Goal: Task Accomplishment & Management: Use online tool/utility

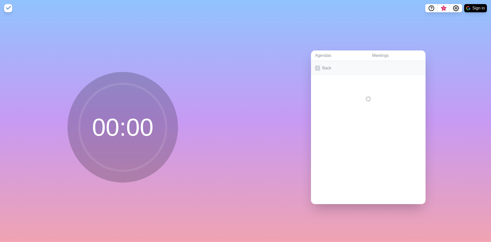
click at [316, 67] on icon at bounding box center [317, 68] width 5 height 5
click at [334, 124] on div "Create an Agenda" at bounding box center [368, 132] width 115 height 143
click at [321, 64] on link "Create an Agenda" at bounding box center [368, 68] width 115 height 14
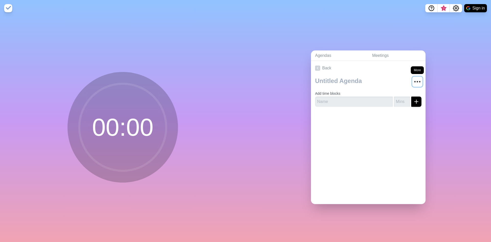
click at [414, 81] on icon "More" at bounding box center [418, 82] width 8 height 8
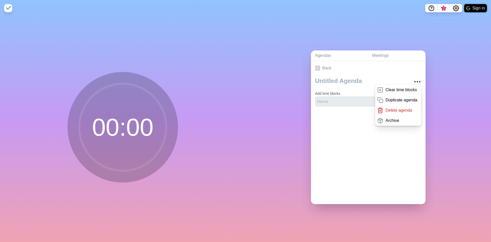
click at [476, 7] on button "Sign in" at bounding box center [476, 8] width 23 height 8
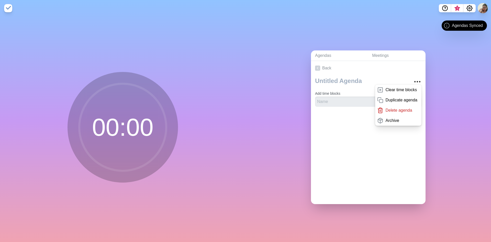
click at [468, 135] on div "Agendas Meetings Back Clear time blocks Duplicate agenda Delete agenda Archive …" at bounding box center [369, 129] width 246 height 226
click at [400, 145] on div "Back Clear time blocks Duplicate agenda Delete agenda Archive Add time blocks" at bounding box center [368, 132] width 115 height 143
click at [317, 70] on link "Back" at bounding box center [368, 68] width 115 height 14
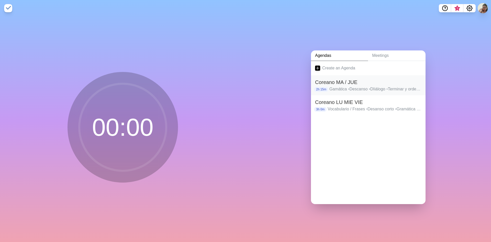
click at [361, 89] on p "Gamática • Descanso • DIiálogo • Terminar y ordenar" at bounding box center [376, 89] width 92 height 6
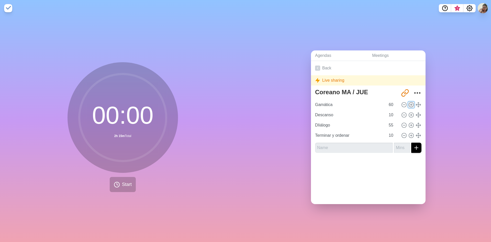
click at [409, 104] on icon at bounding box center [412, 105] width 6 height 6
type input "Gamática"
type input "60"
type input "Descanso"
type input "10"
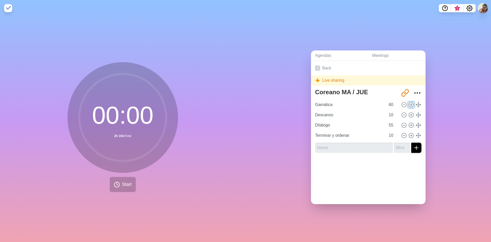
type input "DIiálogo"
type input "55"
click at [409, 104] on icon at bounding box center [412, 105] width 6 height 6
type input "Gamática"
type input "60"
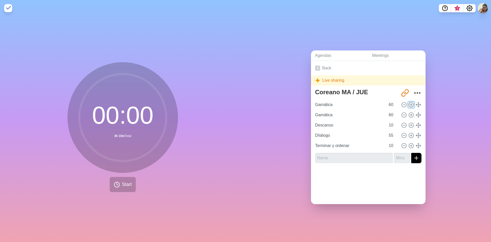
type input "Descanso"
type input "10"
type input "DIiálogo"
type input "55"
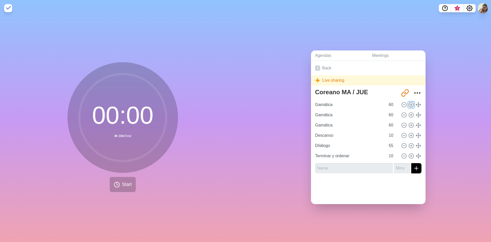
click at [409, 104] on icon at bounding box center [412, 105] width 6 height 6
type input "Gamática"
type input "60"
type input "Descanso"
type input "10"
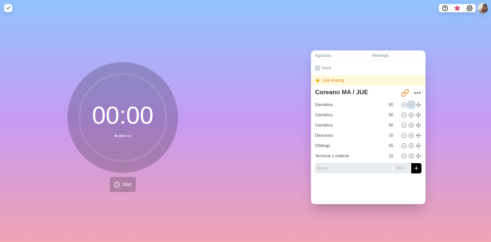
type input "DIiálogo"
type input "55"
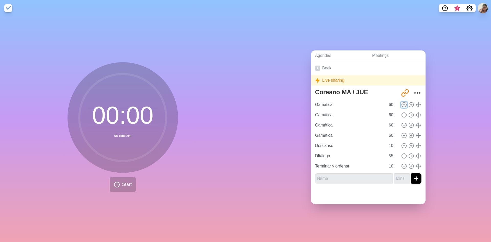
click at [402, 103] on icon at bounding box center [405, 105] width 6 height 6
type input "Descanso"
type input "10"
type input "DIiálogo"
type input "55"
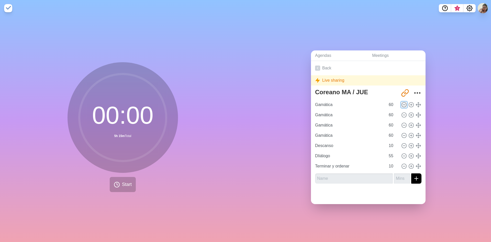
type input "Terminar y ordenar"
type input "10"
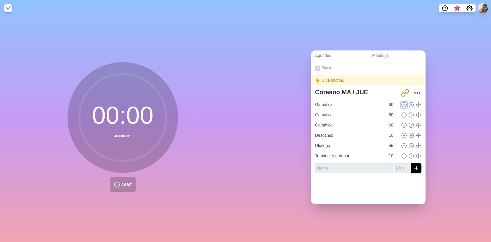
click at [402, 103] on icon at bounding box center [405, 105] width 6 height 6
type input "Descanso"
type input "10"
type input "DIiálogo"
type input "55"
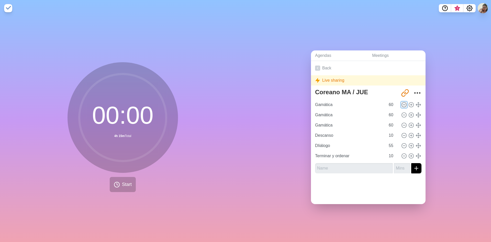
type input "Terminar y ordenar"
type input "10"
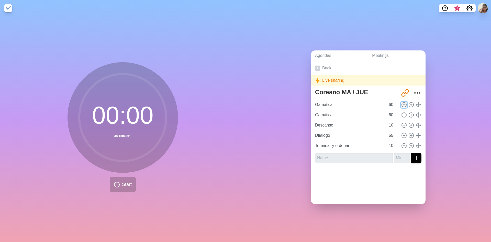
click at [402, 103] on icon at bounding box center [405, 105] width 6 height 6
type input "Descanso"
type input "10"
type input "DIiálogo"
type input "55"
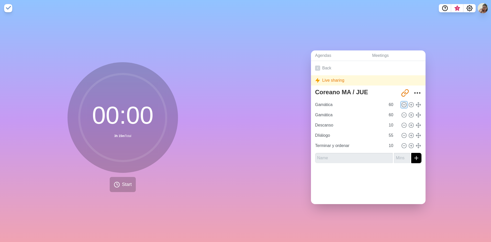
type input "Terminar y ordenar"
type input "10"
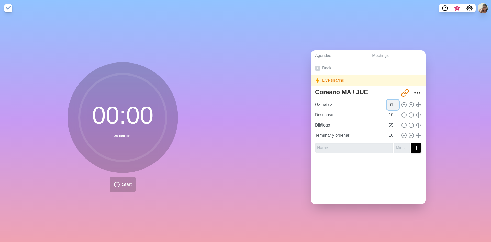
click at [390, 100] on input "61" at bounding box center [393, 105] width 12 height 10
click at [392, 100] on input "62" at bounding box center [393, 105] width 12 height 10
click at [393, 100] on input "63" at bounding box center [393, 105] width 12 height 10
click at [393, 100] on input "64" at bounding box center [393, 105] width 12 height 10
click at [393, 100] on input "65" at bounding box center [393, 105] width 12 height 10
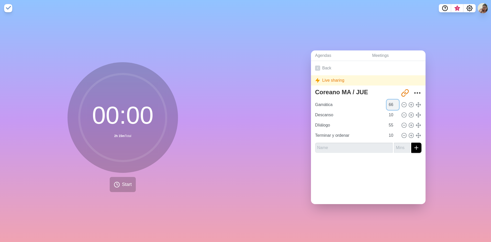
click at [393, 100] on input "66" at bounding box center [393, 105] width 12 height 10
click at [393, 100] on input "67" at bounding box center [393, 105] width 12 height 10
click at [393, 100] on input "68" at bounding box center [393, 105] width 12 height 10
click at [393, 100] on input "69" at bounding box center [393, 105] width 12 height 10
click at [392, 100] on input "70" at bounding box center [393, 105] width 12 height 10
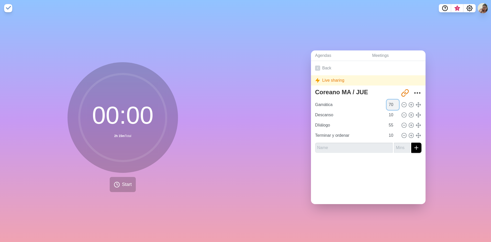
click at [392, 100] on input "70" at bounding box center [393, 105] width 12 height 10
click at [391, 101] on input "71" at bounding box center [393, 105] width 12 height 10
click at [391, 101] on input "72" at bounding box center [393, 105] width 12 height 10
click at [391, 101] on input "73" at bounding box center [393, 105] width 12 height 10
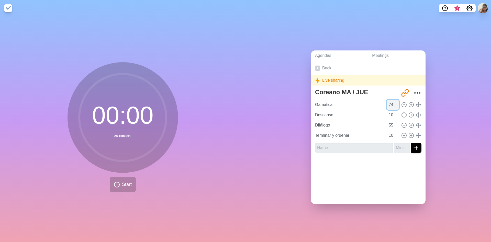
click at [392, 101] on input "74" at bounding box center [393, 105] width 12 height 10
type input "75"
click at [392, 101] on input "75" at bounding box center [393, 105] width 12 height 10
click at [362, 125] on input "DIiálogo" at bounding box center [349, 125] width 73 height 10
type input "D"
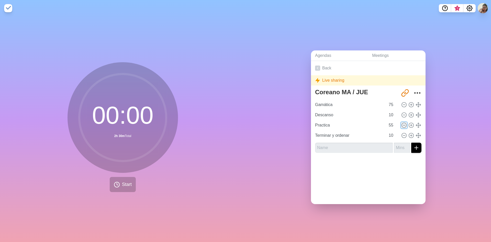
click at [402, 124] on icon at bounding box center [405, 125] width 6 height 6
type input "Terminar y ordenar"
type input "10"
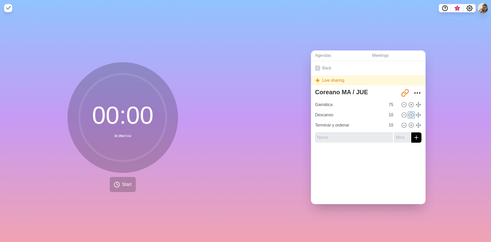
click at [409, 112] on icon at bounding box center [412, 115] width 6 height 6
type input "Descanso"
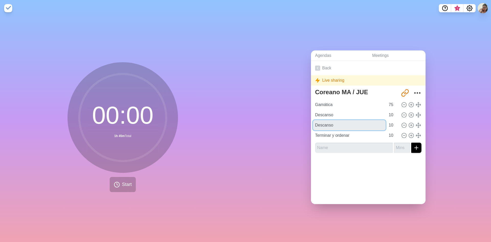
drag, startPoint x: 336, startPoint y: 124, endPoint x: 304, endPoint y: 119, distance: 31.9
click at [304, 119] on div "Agendas Meetings Back Live sharing Coreano MA / JUE [URL][DOMAIN_NAME] Gamática…" at bounding box center [369, 129] width 246 height 226
type input "Practica"
type input "9"
click at [388, 123] on input "9" at bounding box center [393, 125] width 12 height 10
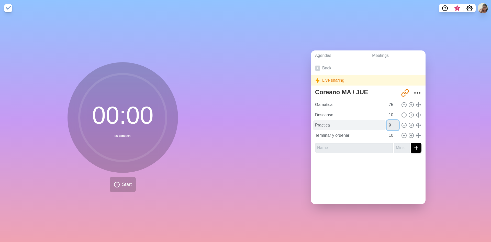
drag, startPoint x: 388, startPoint y: 123, endPoint x: 378, endPoint y: 120, distance: 11.1
click at [378, 120] on div "Practica 9" at bounding box center [368, 125] width 111 height 10
click at [392, 125] on input "49" at bounding box center [393, 125] width 12 height 10
click at [392, 125] on input "48" at bounding box center [393, 125] width 12 height 10
click at [392, 125] on input "47" at bounding box center [393, 125] width 12 height 10
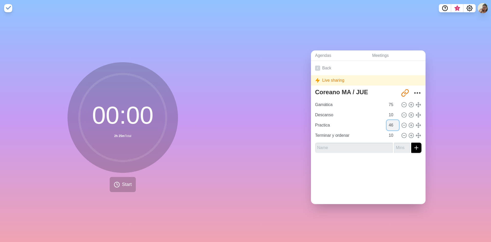
click at [392, 125] on input "46" at bounding box center [393, 125] width 12 height 10
type input "45"
click at [392, 125] on input "45" at bounding box center [393, 125] width 12 height 10
click at [402, 135] on icon at bounding box center [405, 136] width 6 height 6
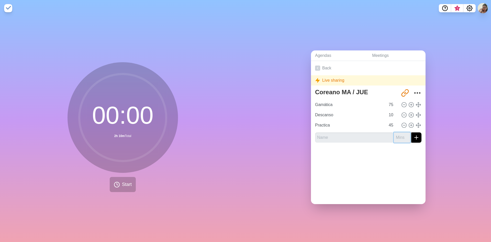
click at [398, 135] on input "number" at bounding box center [402, 137] width 16 height 10
click at [409, 123] on icon at bounding box center [412, 125] width 6 height 6
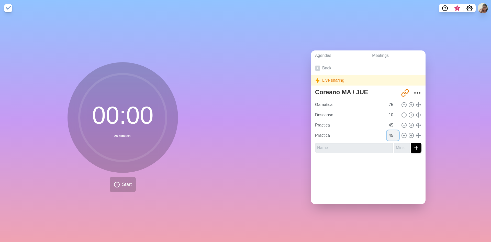
click at [387, 133] on input "45" at bounding box center [393, 135] width 12 height 10
type input "5"
click at [344, 136] on input "Practica" at bounding box center [349, 135] width 73 height 10
type input "P"
type input "Cierre"
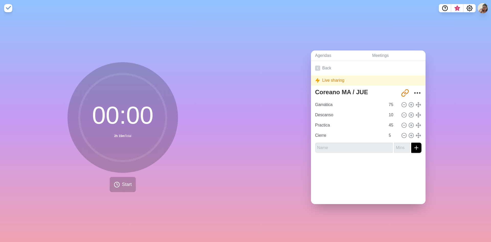
click at [333, 80] on div "Live sharing" at bounding box center [368, 80] width 115 height 10
click at [317, 80] on polygon at bounding box center [318, 80] width 4 height 4
click at [414, 92] on icon "More" at bounding box center [418, 93] width 8 height 8
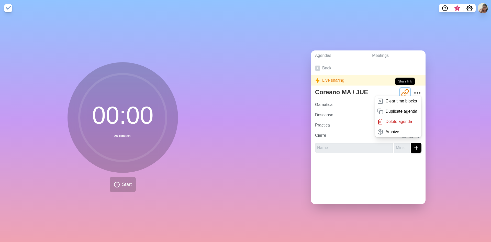
click at [401, 89] on icon "Share link" at bounding box center [405, 93] width 8 height 8
click at [317, 78] on icon at bounding box center [317, 80] width 5 height 5
click at [317, 67] on polyline at bounding box center [317, 68] width 1 height 2
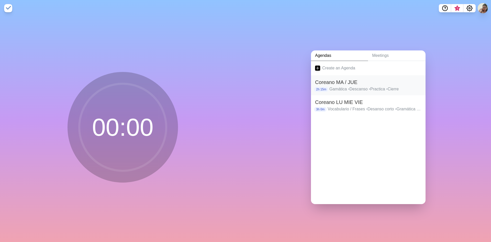
click at [368, 83] on h2 "Coreano MA / JUE" at bounding box center [368, 82] width 106 height 8
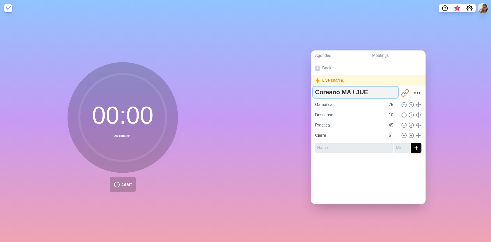
click at [357, 89] on textarea "Coreano MA / JUE" at bounding box center [355, 92] width 85 height 11
drag, startPoint x: 366, startPoint y: 90, endPoint x: 340, endPoint y: 89, distance: 25.4
click at [340, 89] on textarea "Coreano MA / JUE" at bounding box center [355, 92] width 85 height 11
type textarea "Coreano"
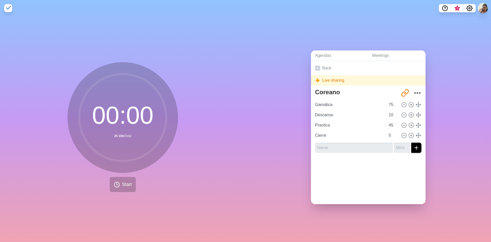
click at [346, 180] on div "Back Live sharing Coreano [URL][DOMAIN_NAME] Gamática 75 Descanso 10 Practica 4…" at bounding box center [368, 132] width 115 height 143
click at [319, 68] on link "Back" at bounding box center [368, 68] width 115 height 14
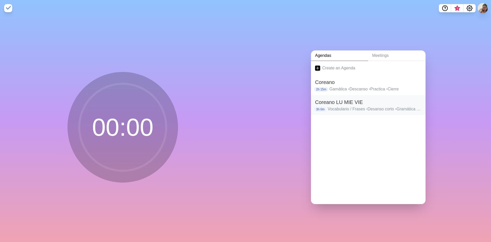
drag, startPoint x: 340, startPoint y: 107, endPoint x: 340, endPoint y: 103, distance: 4.4
click at [340, 103] on h2 "Coreano LU MIE VIE" at bounding box center [368, 102] width 106 height 8
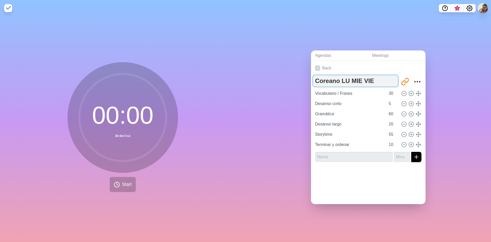
drag, startPoint x: 364, startPoint y: 82, endPoint x: 340, endPoint y: 82, distance: 24.6
click at [340, 82] on textarea "Coreano LU MIE VIE" at bounding box center [355, 80] width 85 height 11
type textarea "Coreano finde"
click at [402, 92] on icon at bounding box center [405, 94] width 6 height 6
type input "Desanso corto"
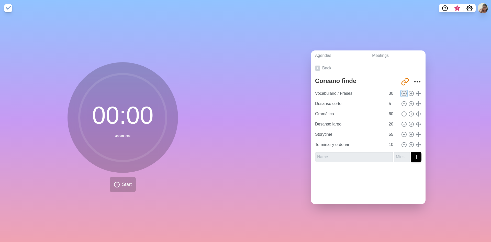
type input "5"
type input "Gramática"
type input "60"
type input "Desanso largo"
type input "20"
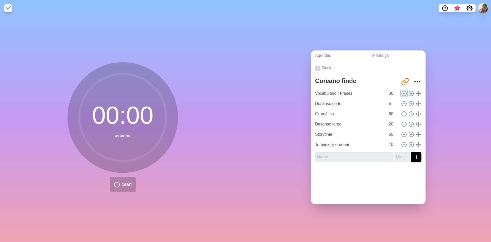
type input "Storytime"
type input "55"
type input "Terminar y ordenar"
type input "10"
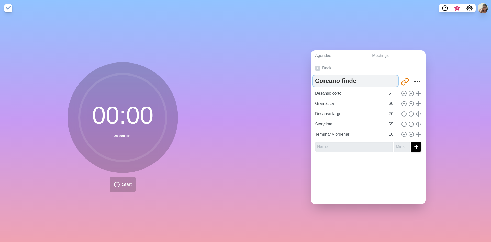
click at [364, 83] on textarea "Coreano finde" at bounding box center [355, 80] width 85 height 11
click at [390, 89] on input "6" at bounding box center [393, 93] width 12 height 10
type input "7"
click at [390, 89] on input "7" at bounding box center [393, 93] width 12 height 10
click at [412, 92] on line at bounding box center [412, 93] width 0 height 2
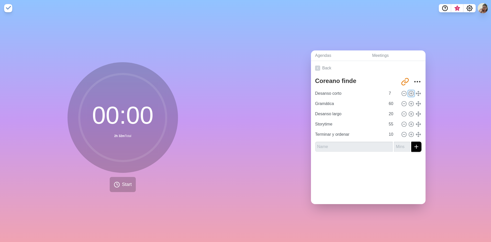
type input "Desanso corto"
type input "7"
type input "Gramática"
type input "60"
type input "Desanso largo"
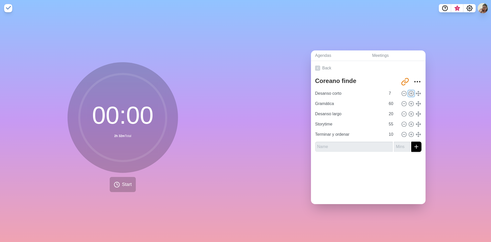
type input "20"
type input "Storytime"
type input "55"
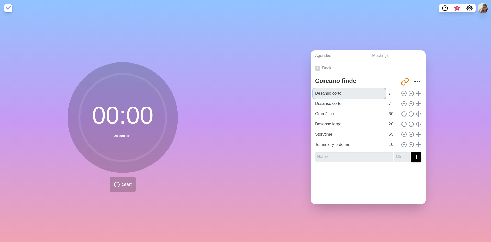
drag, startPoint x: 378, startPoint y: 94, endPoint x: 296, endPoint y: 83, distance: 82.1
click at [297, 83] on div "Agendas Meetings Back Coreano finde [URL][DOMAIN_NAME] Desanso corto 7 Desanso …" at bounding box center [369, 129] width 246 height 226
type input "C"
type input "Vocab/ frases"
click at [391, 88] on input "8" at bounding box center [393, 93] width 12 height 10
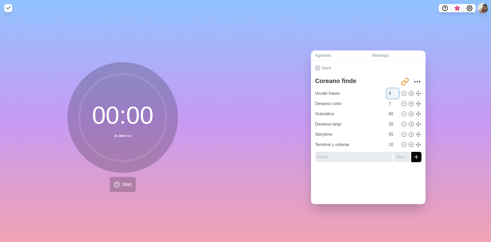
click at [392, 88] on input "9" at bounding box center [393, 93] width 12 height 10
click at [392, 88] on input "10" at bounding box center [393, 93] width 12 height 10
click at [392, 88] on input "11" at bounding box center [393, 93] width 12 height 10
click at [392, 88] on input "12" at bounding box center [393, 93] width 12 height 10
click at [392, 88] on input "13" at bounding box center [393, 93] width 12 height 10
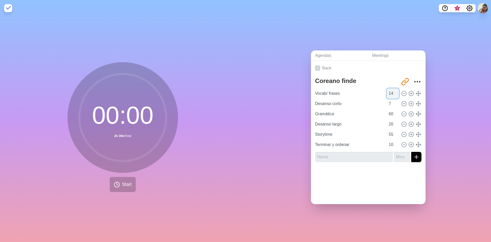
click at [392, 88] on input "14" at bounding box center [393, 93] width 12 height 10
click at [392, 88] on input "15" at bounding box center [393, 93] width 12 height 10
click at [392, 88] on input "16" at bounding box center [393, 93] width 12 height 10
click at [392, 88] on input "17" at bounding box center [393, 93] width 12 height 10
click at [392, 88] on input "18" at bounding box center [393, 93] width 12 height 10
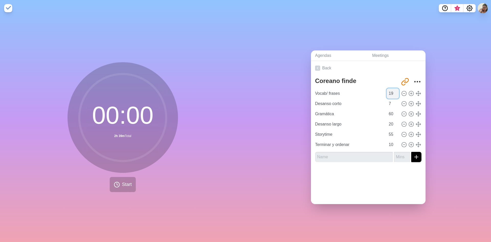
click at [392, 88] on input "19" at bounding box center [393, 93] width 12 height 10
click at [392, 88] on input "20" at bounding box center [393, 93] width 12 height 10
click at [392, 88] on input "21" at bounding box center [393, 93] width 12 height 10
click at [392, 88] on input "22" at bounding box center [393, 93] width 12 height 10
click at [392, 88] on input "23" at bounding box center [393, 93] width 12 height 10
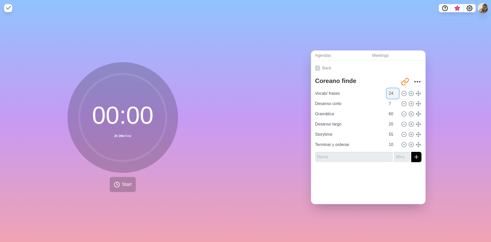
click at [392, 88] on input "24" at bounding box center [393, 93] width 12 height 10
click at [392, 88] on input "25" at bounding box center [393, 93] width 12 height 10
click at [392, 88] on input "26" at bounding box center [393, 93] width 12 height 10
click at [392, 88] on input "27" at bounding box center [393, 93] width 12 height 10
click at [392, 88] on input "28" at bounding box center [393, 93] width 12 height 10
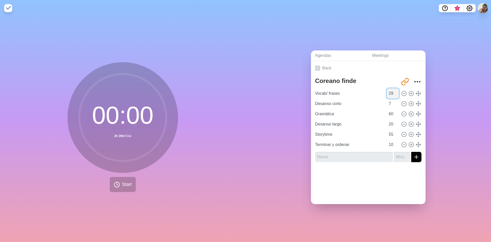
click at [392, 88] on input "29" at bounding box center [393, 93] width 12 height 10
click at [392, 88] on input "30" at bounding box center [393, 93] width 12 height 10
click at [392, 88] on input "31" at bounding box center [393, 93] width 12 height 10
click at [392, 88] on input "32" at bounding box center [393, 93] width 12 height 10
click at [392, 88] on input "33" at bounding box center [393, 93] width 12 height 10
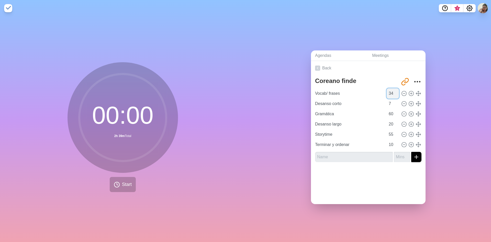
click at [392, 88] on input "34" at bounding box center [393, 93] width 12 height 10
click at [392, 88] on input "35" at bounding box center [393, 93] width 12 height 10
click at [392, 88] on input "36" at bounding box center [393, 93] width 12 height 10
click at [392, 88] on input "37" at bounding box center [393, 93] width 12 height 10
click at [392, 88] on input "38" at bounding box center [393, 93] width 12 height 10
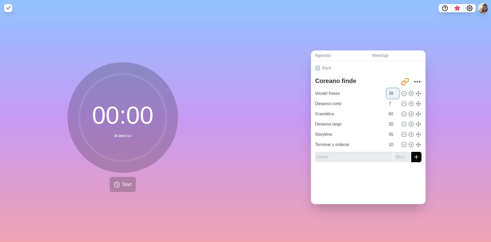
click at [392, 88] on input "39" at bounding box center [393, 93] width 12 height 10
click at [392, 88] on input "40" at bounding box center [393, 93] width 12 height 10
drag, startPoint x: 385, startPoint y: 91, endPoint x: 380, endPoint y: 91, distance: 4.9
click at [380, 91] on div "Vocab/ frases 40" at bounding box center [368, 93] width 111 height 10
type input "4"
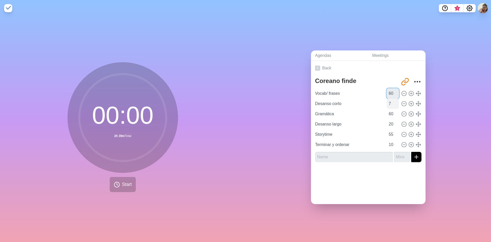
type input "60"
click at [391, 99] on input "8" at bounding box center [393, 104] width 12 height 10
click at [391, 99] on input "9" at bounding box center [393, 104] width 12 height 10
type input "10"
click at [391, 99] on input "10" at bounding box center [393, 104] width 12 height 10
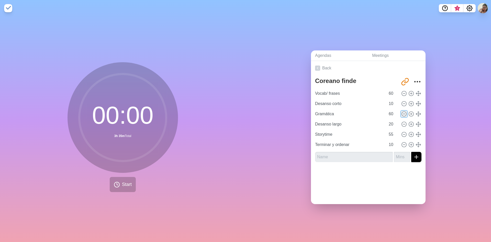
click at [402, 111] on icon at bounding box center [405, 114] width 6 height 6
type input "Desanso largo"
type input "20"
type input "Storytime"
type input "55"
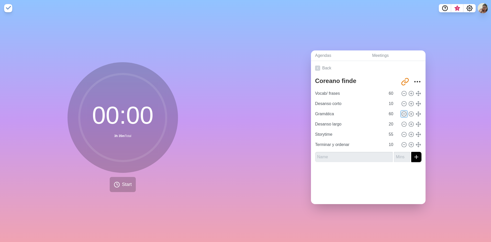
type input "Terminar y ordenar"
type input "10"
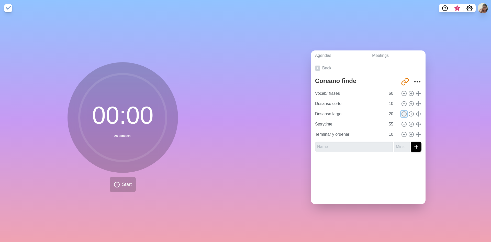
click at [402, 111] on icon at bounding box center [405, 114] width 6 height 6
type input "Storytime"
type input "55"
type input "Terminar y ordenar"
type input "10"
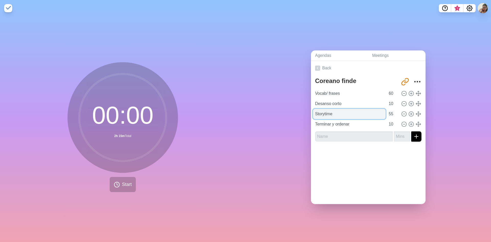
click at [345, 114] on input "Storytime" at bounding box center [349, 114] width 73 height 10
